Goal: Navigation & Orientation: Find specific page/section

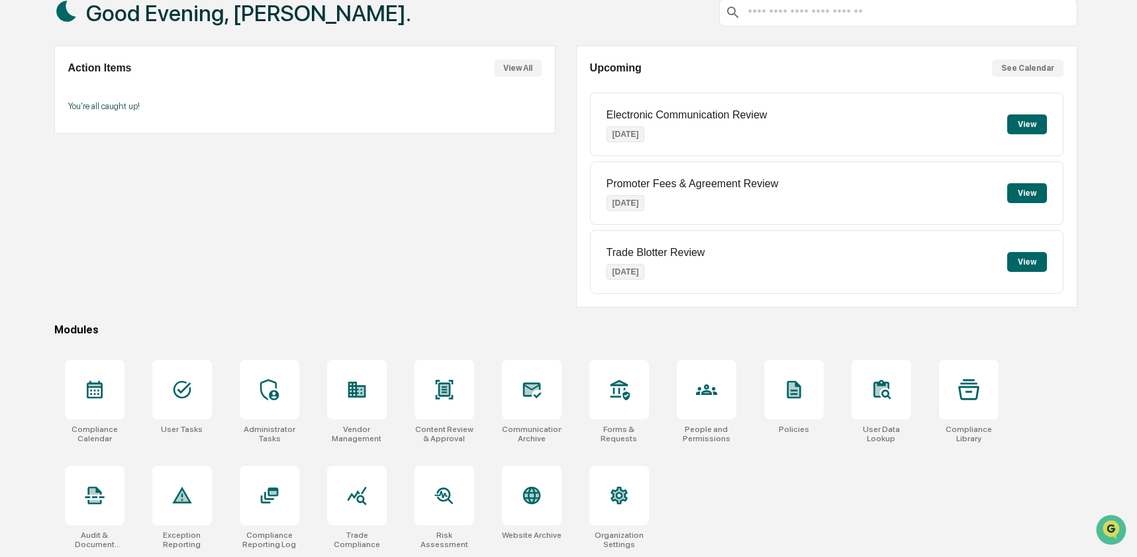
scroll to position [86, 0]
click at [526, 493] on icon at bounding box center [531, 496] width 14 height 14
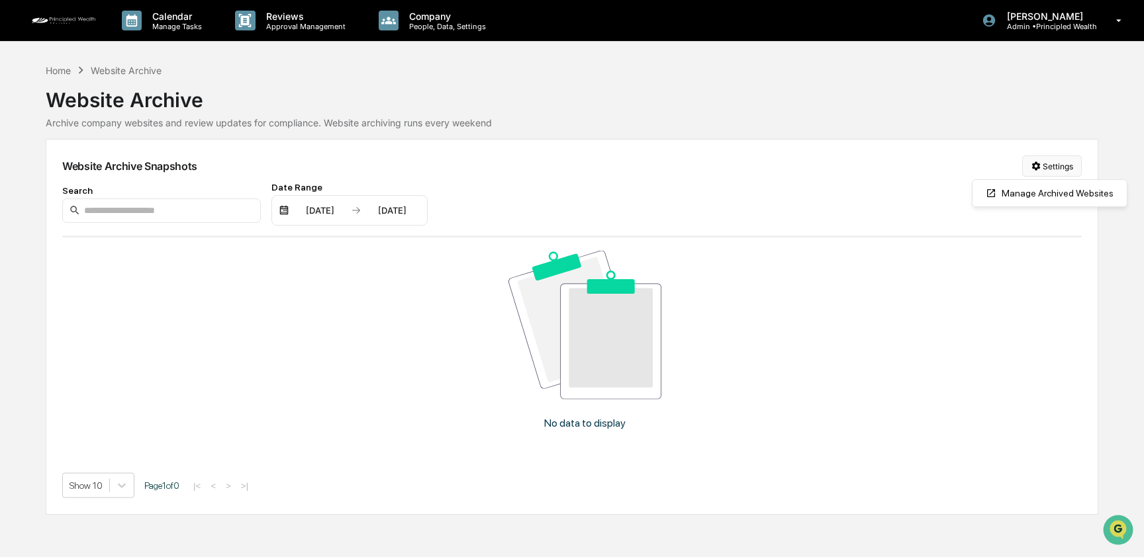
click at [1042, 169] on html "Calendar Manage Tasks Reviews Approval Management Company People, Data, Setting…" at bounding box center [572, 278] width 1144 height 557
click at [1023, 195] on div "Manage Archived Websites" at bounding box center [1049, 193] width 149 height 21
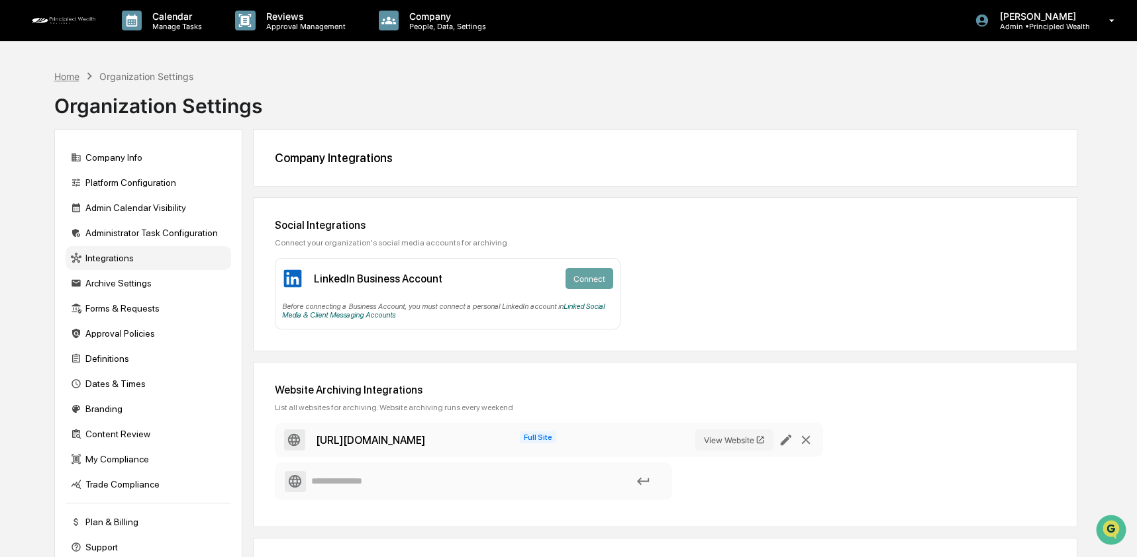
click at [61, 75] on div "Home" at bounding box center [66, 76] width 25 height 11
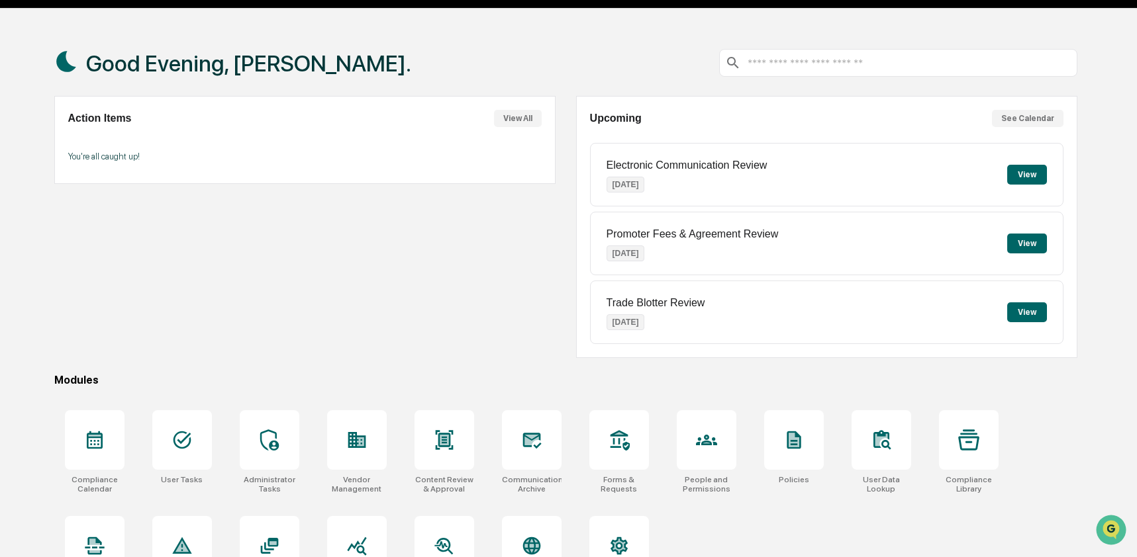
scroll to position [86, 0]
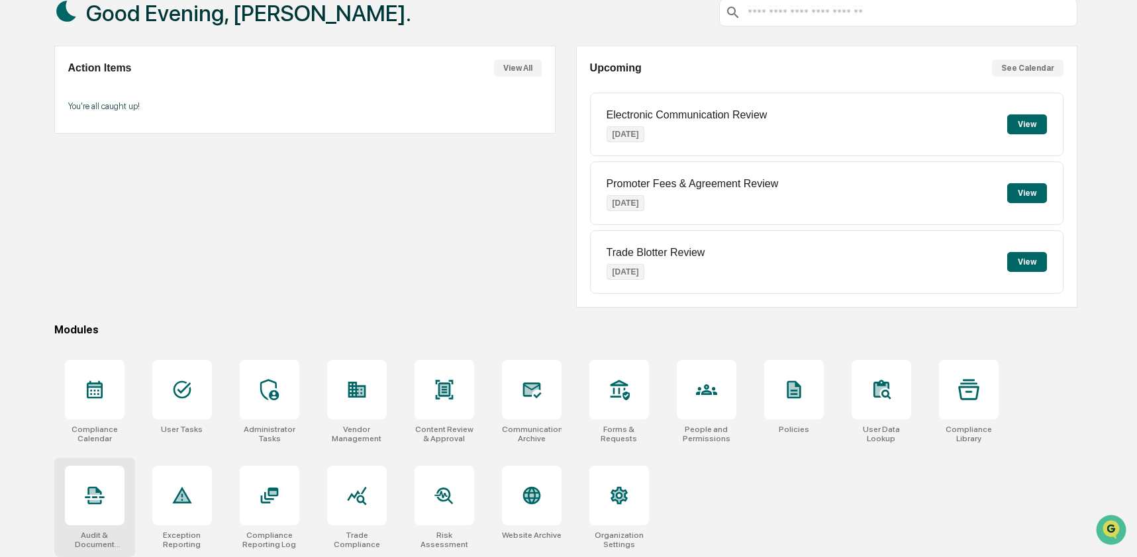
click at [87, 499] on icon at bounding box center [94, 495] width 21 height 21
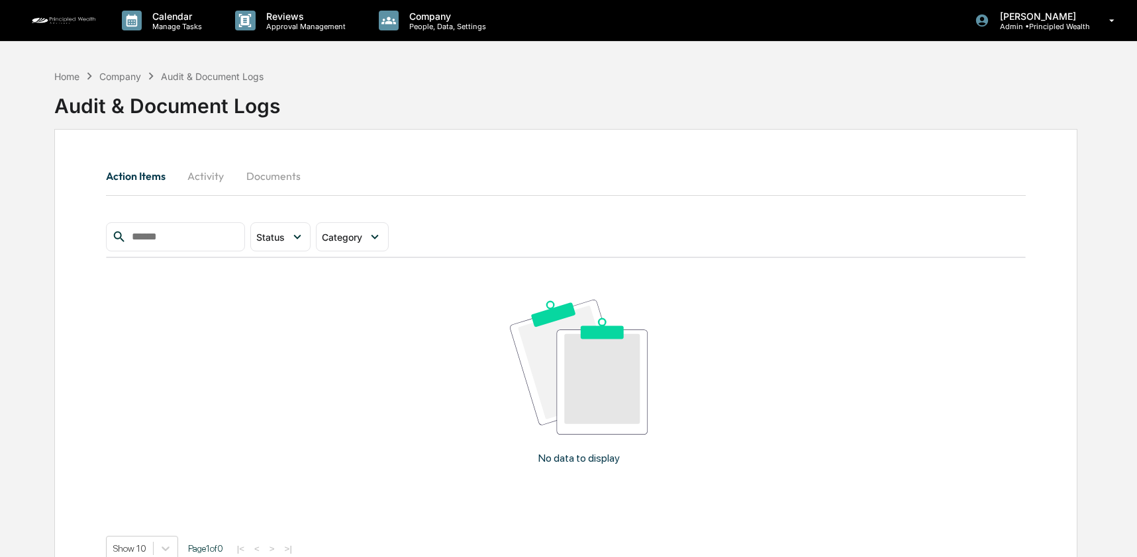
click at [199, 158] on div "Action Items Activity Documents Status Select/Deselect All Action Required Reso…" at bounding box center [565, 361] width 1023 height 464
click at [198, 177] on button "Activity" at bounding box center [206, 176] width 60 height 32
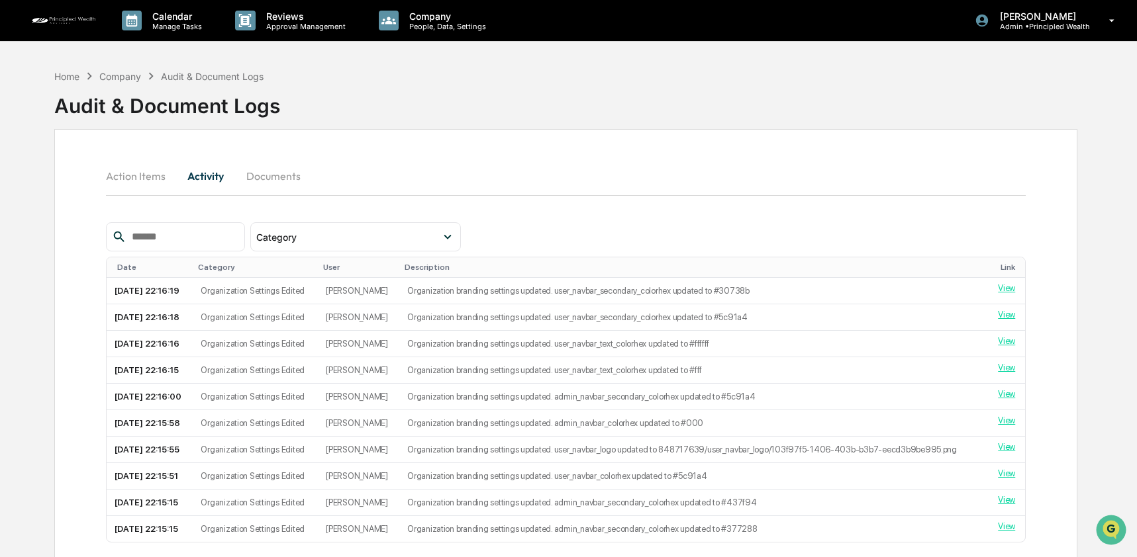
click at [171, 244] on input "text" at bounding box center [182, 236] width 113 height 17
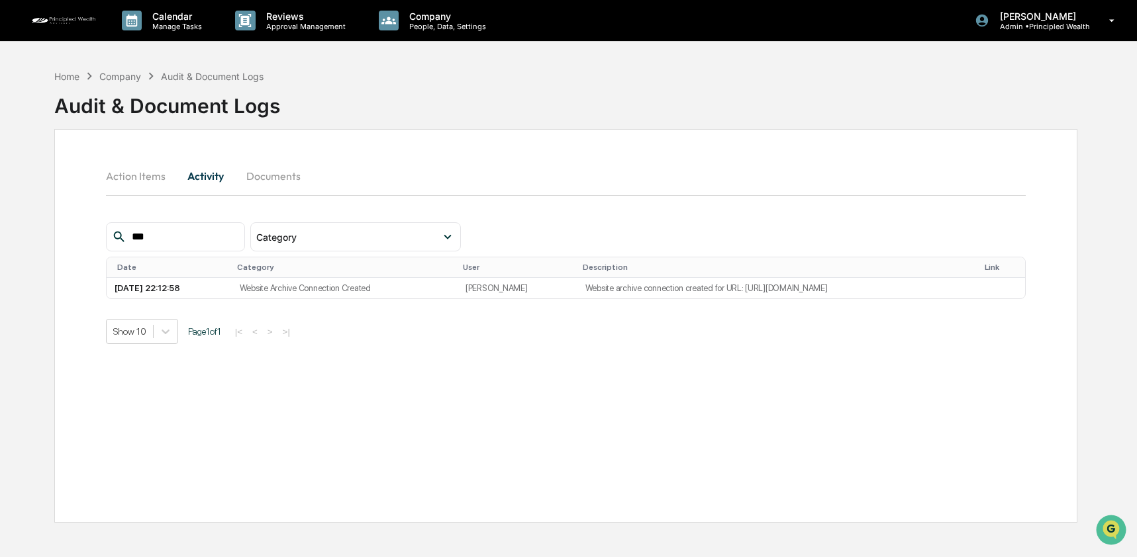
type input "***"
click at [1053, 24] on p "Admin • Principled Wealth" at bounding box center [1039, 26] width 101 height 9
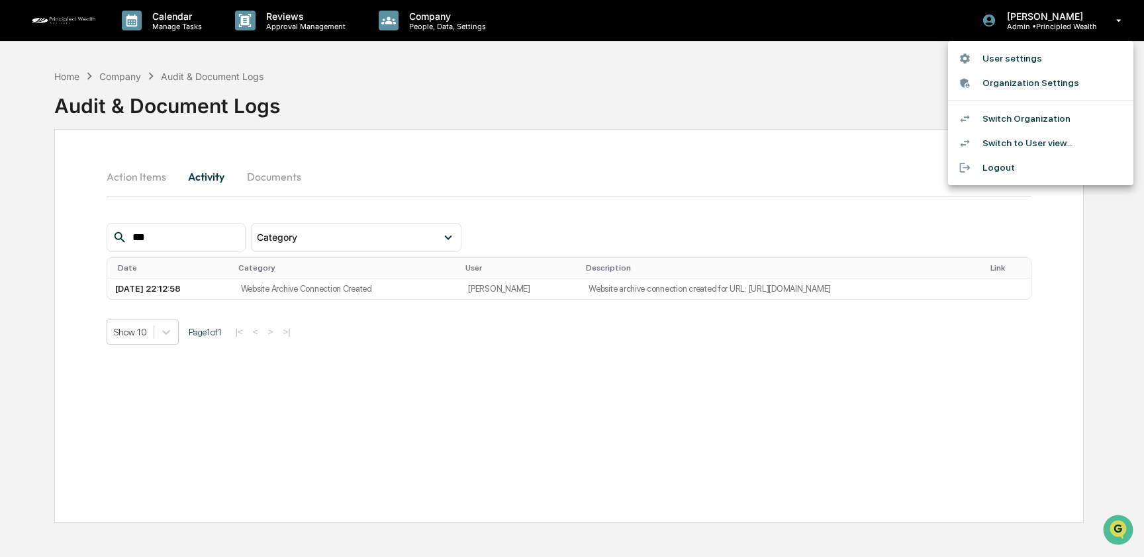
click at [1060, 122] on li "Switch Organization" at bounding box center [1040, 119] width 185 height 24
